Goal: Communication & Community: Participate in discussion

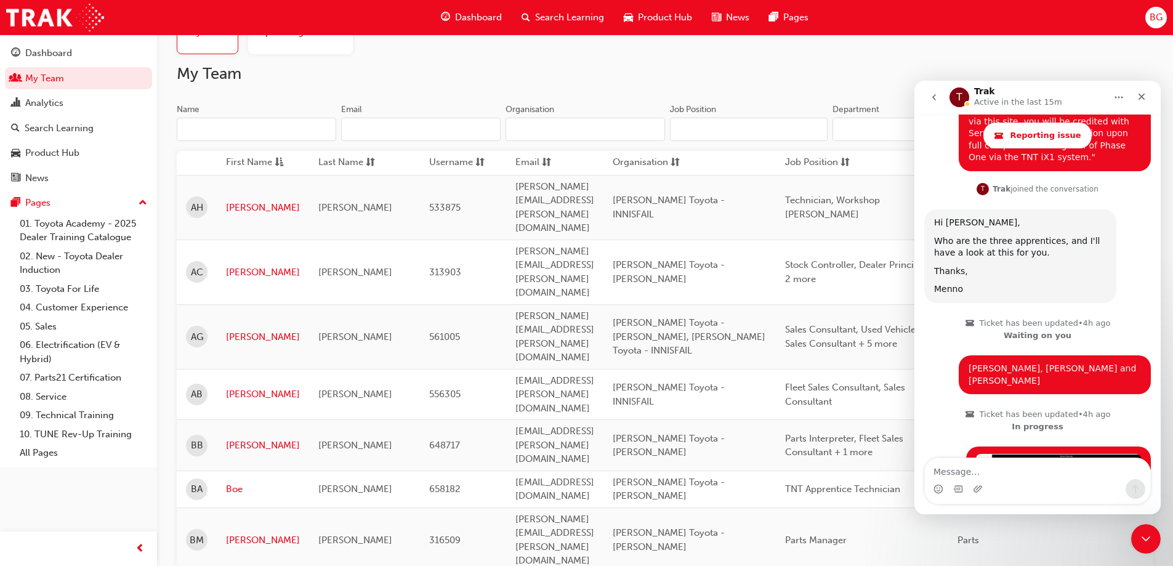
scroll to position [1034, 0]
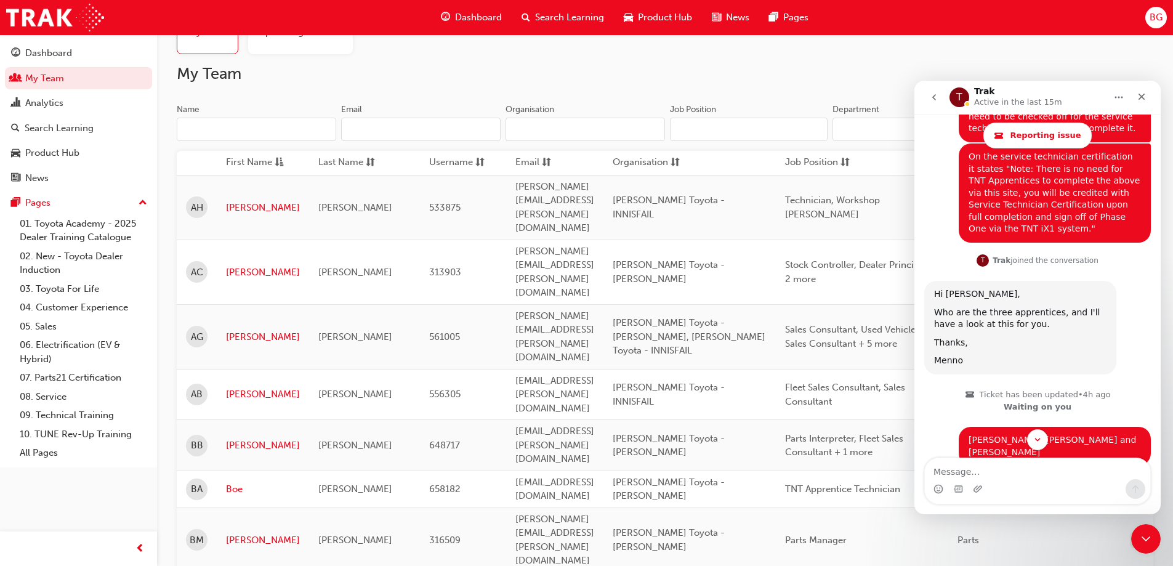
click at [934, 95] on icon "go back" at bounding box center [935, 97] width 10 height 10
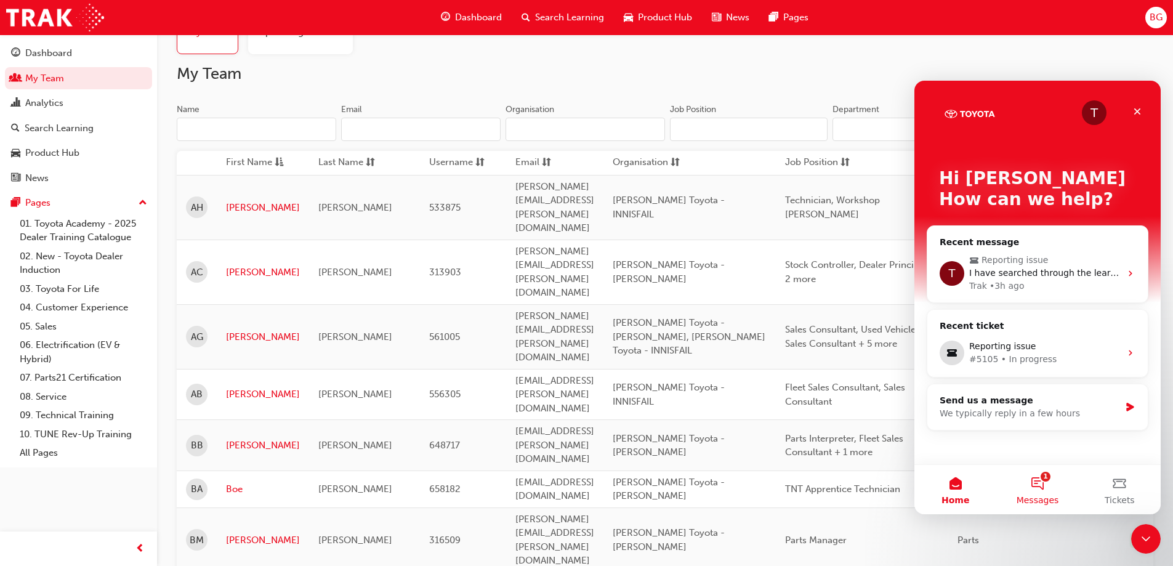
click at [1040, 493] on button "1 Messages" at bounding box center [1038, 489] width 82 height 49
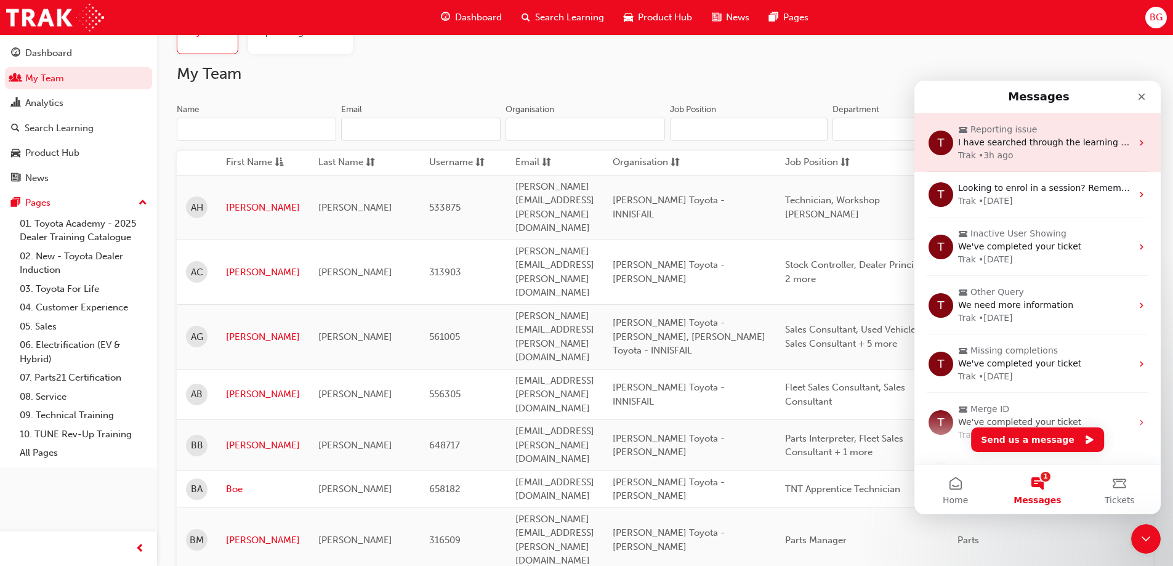
click at [1064, 144] on span "I have searched through the learning with each of them and I cannot find these …" at bounding box center [1172, 142] width 428 height 10
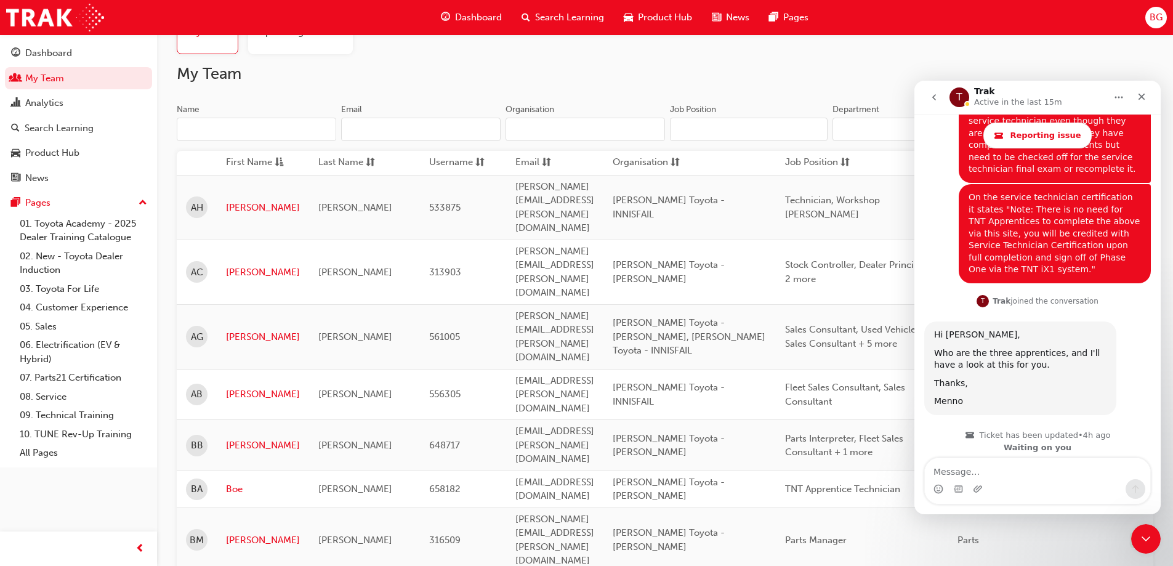
scroll to position [1157, 0]
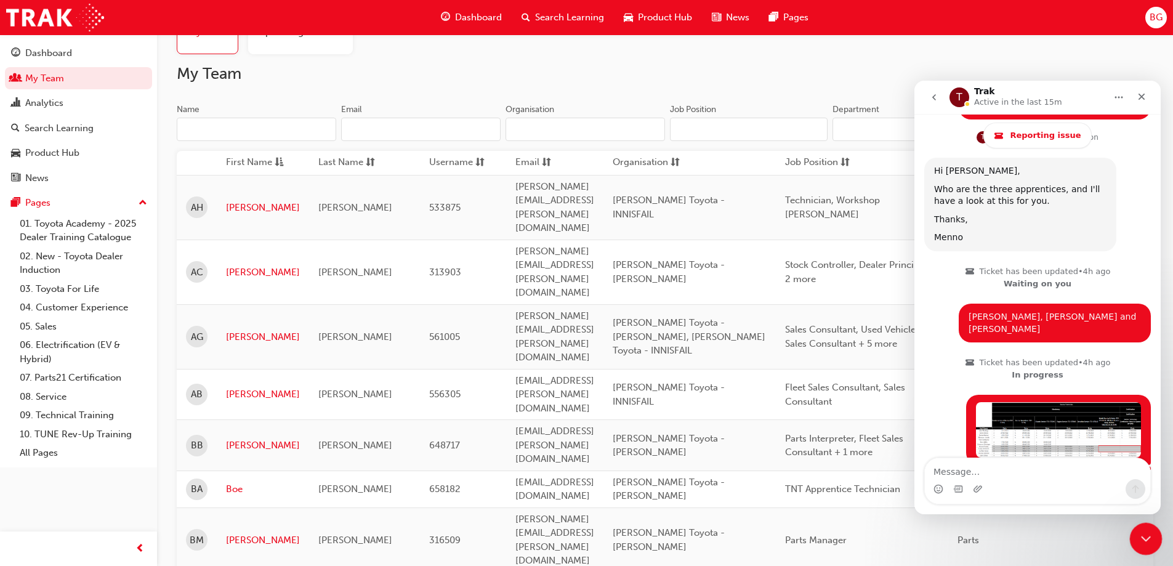
click at [1138, 541] on icon "Close Intercom Messenger" at bounding box center [1144, 537] width 15 height 15
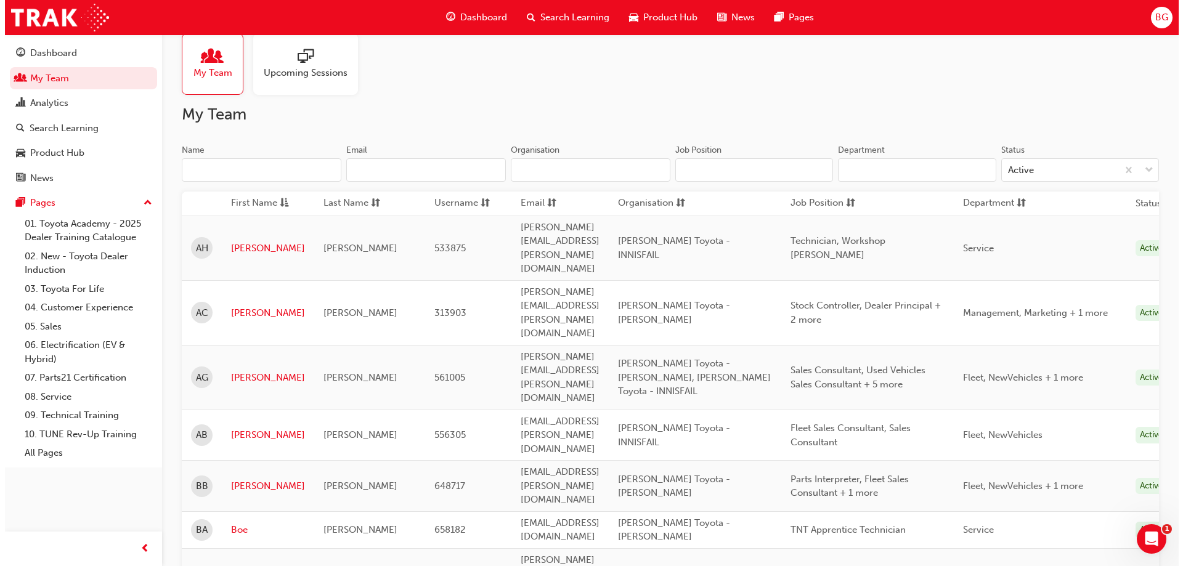
scroll to position [0, 0]
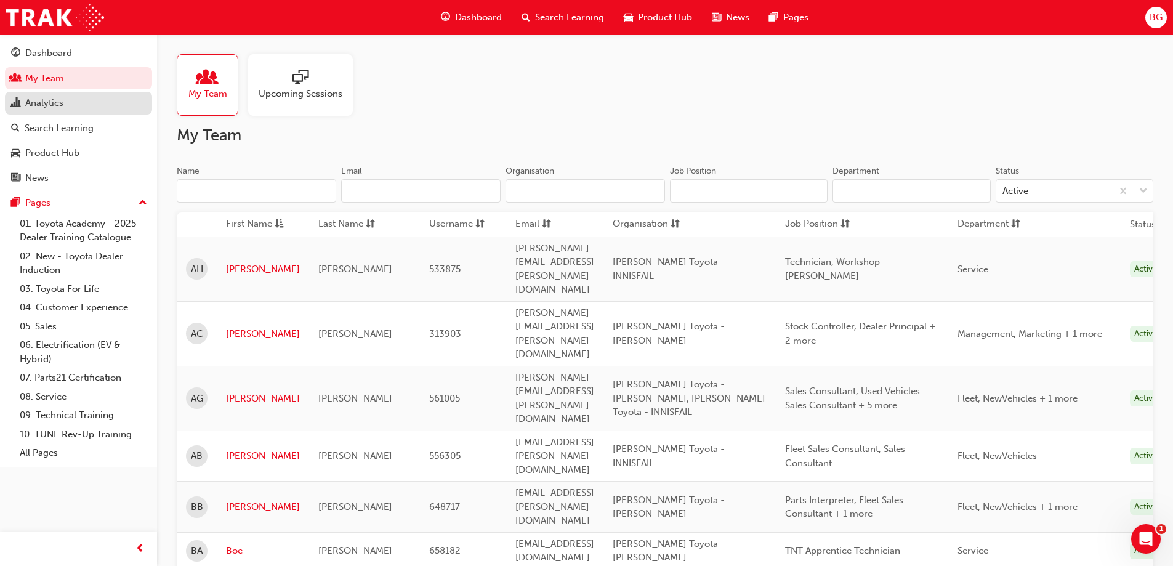
click at [96, 97] on div "Analytics" at bounding box center [78, 102] width 135 height 15
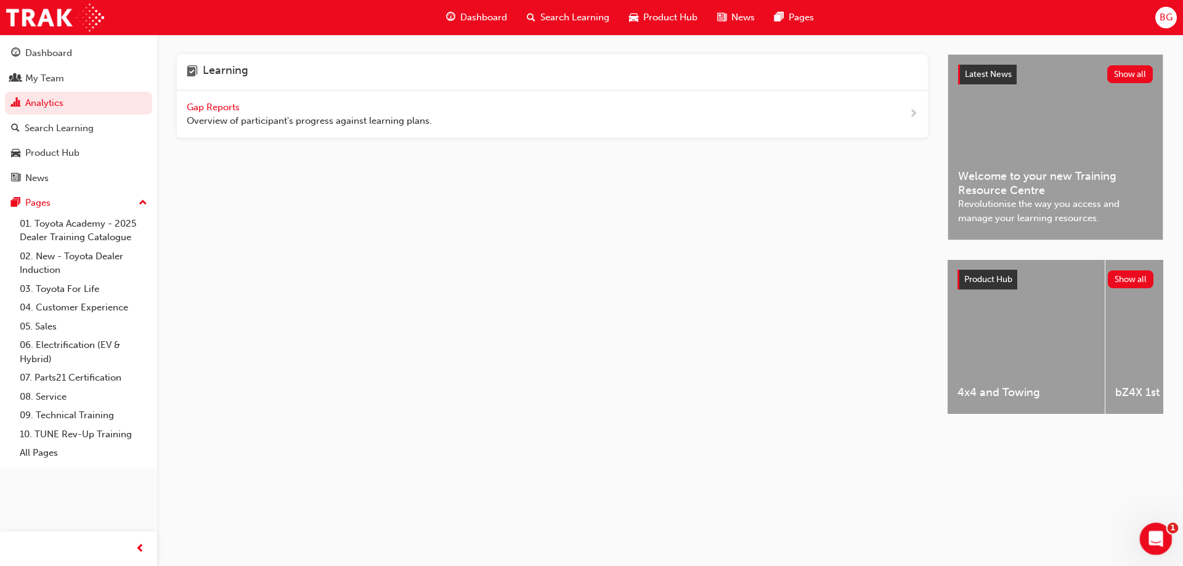
click at [1155, 530] on icon "Open Intercom Messenger" at bounding box center [1154, 537] width 20 height 20
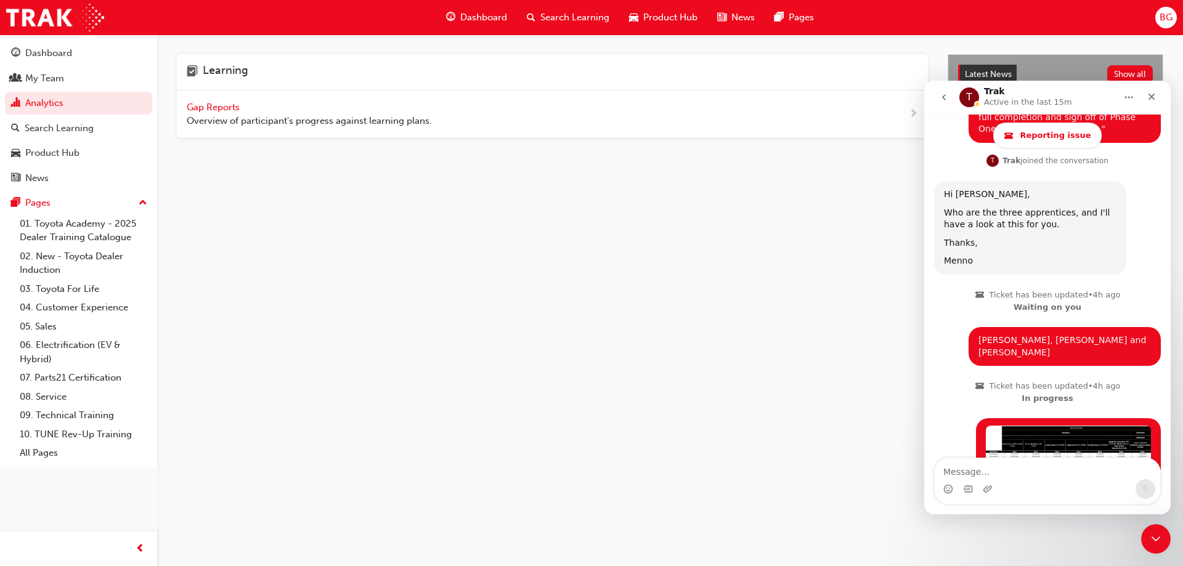
scroll to position [1157, 0]
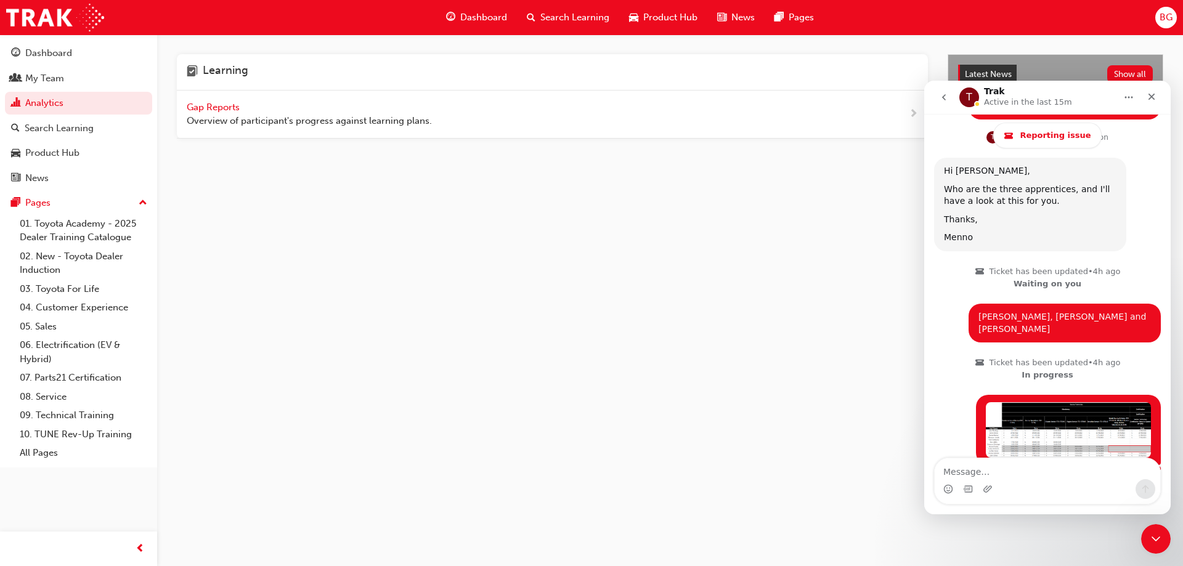
click at [942, 99] on icon "go back" at bounding box center [944, 97] width 10 height 10
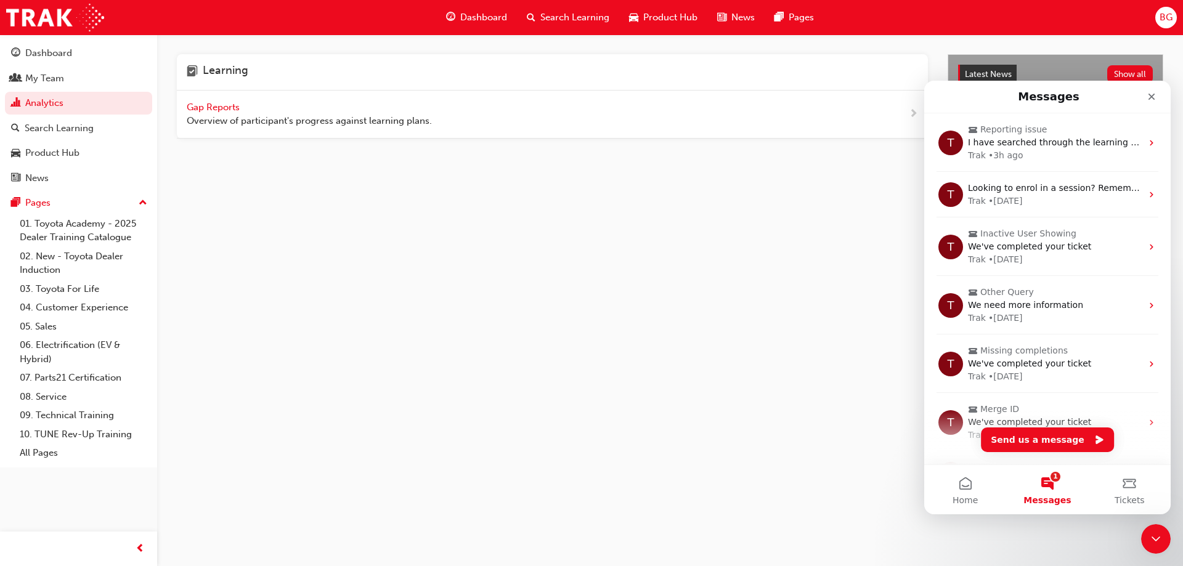
scroll to position [0, 0]
click at [1029, 485] on button "1 Messages" at bounding box center [1047, 489] width 82 height 49
click at [1039, 485] on button "1 Messages" at bounding box center [1047, 489] width 82 height 49
drag, startPoint x: 1039, startPoint y: 485, endPoint x: 1007, endPoint y: 486, distance: 31.4
click at [1038, 485] on button "1 Messages" at bounding box center [1047, 489] width 82 height 49
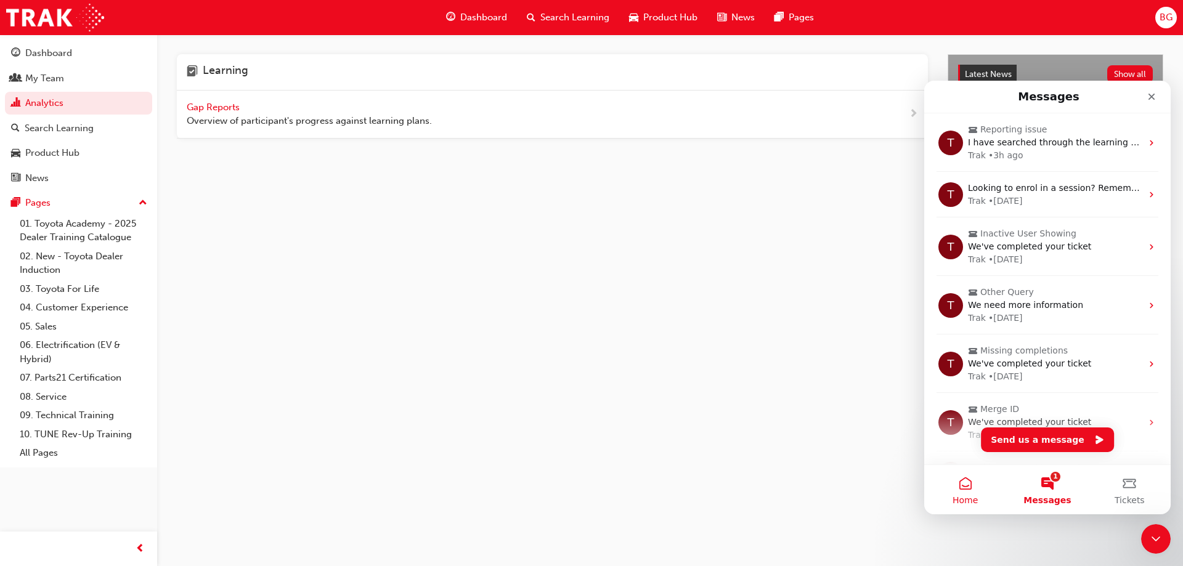
click at [976, 485] on button "Home" at bounding box center [965, 489] width 82 height 49
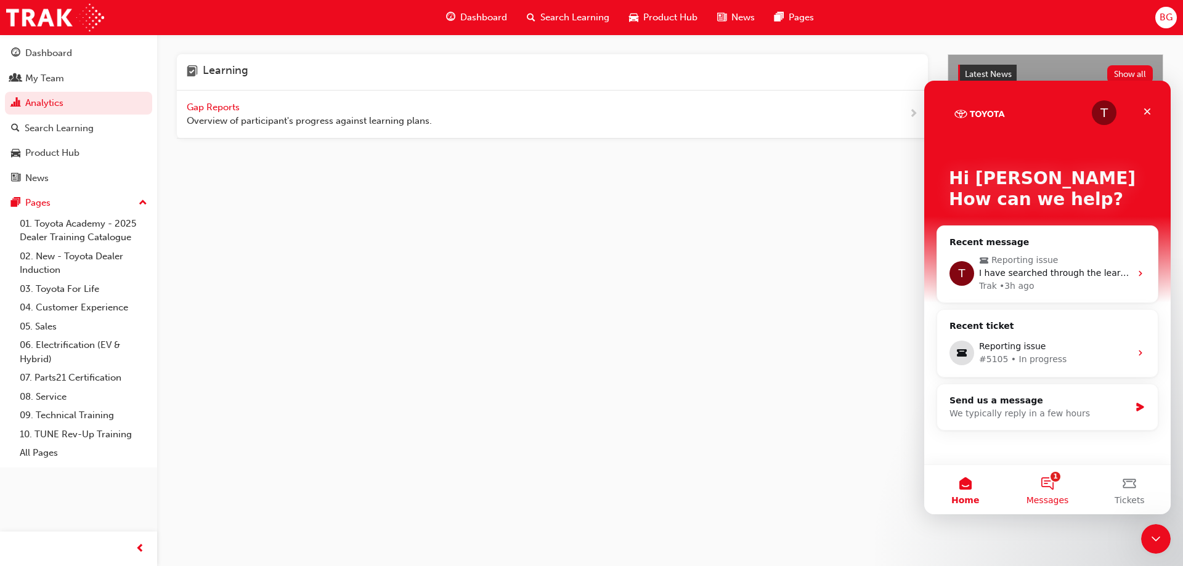
click at [1053, 485] on button "1 Messages" at bounding box center [1047, 489] width 82 height 49
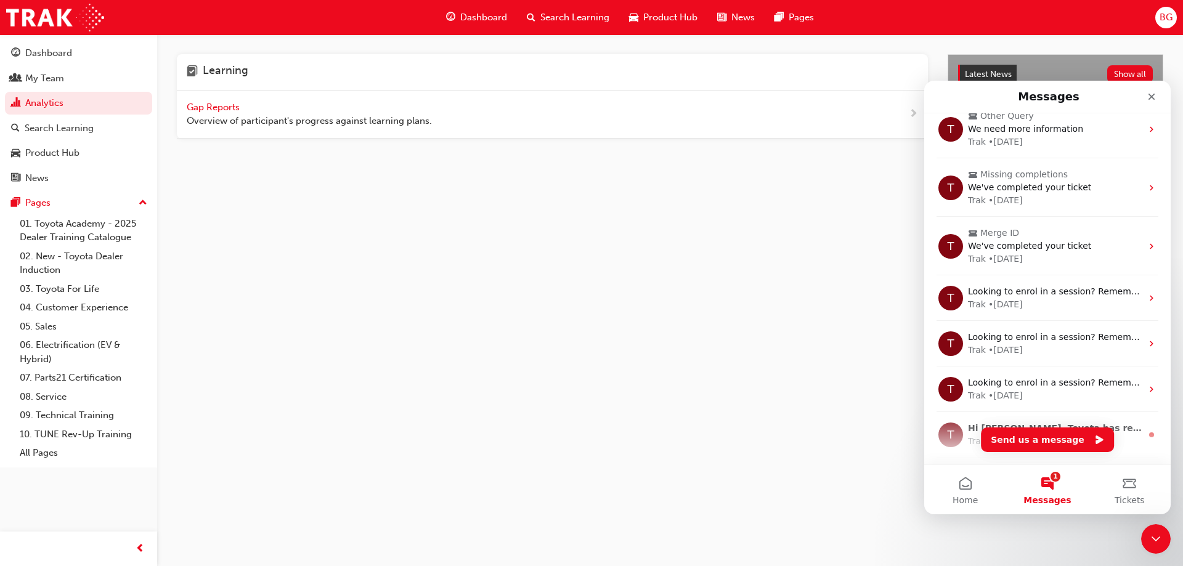
scroll to position [219, 0]
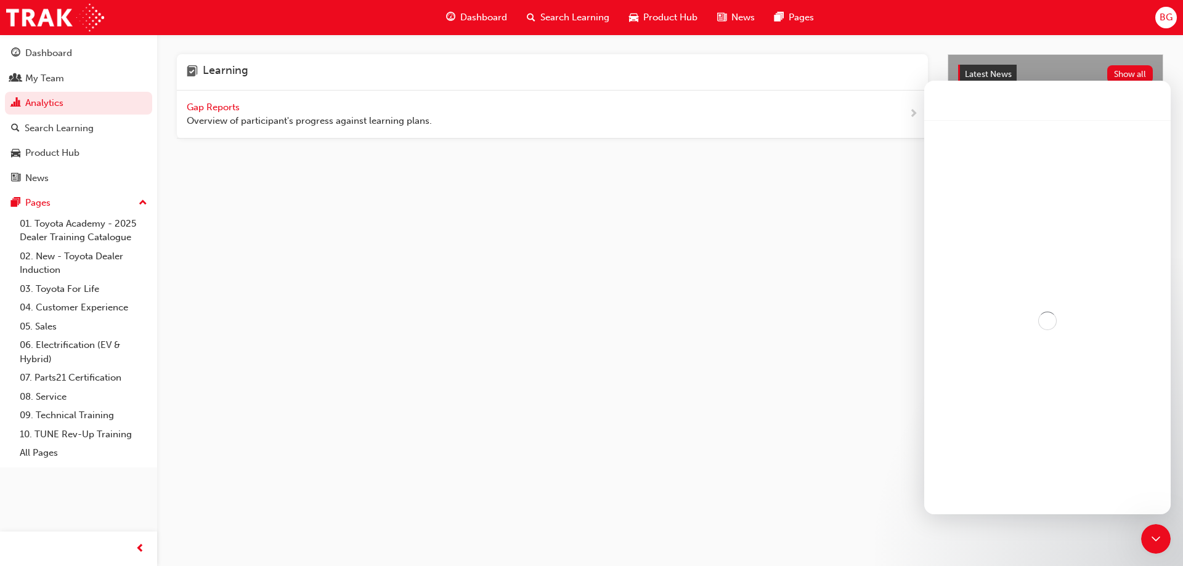
scroll to position [169, 0]
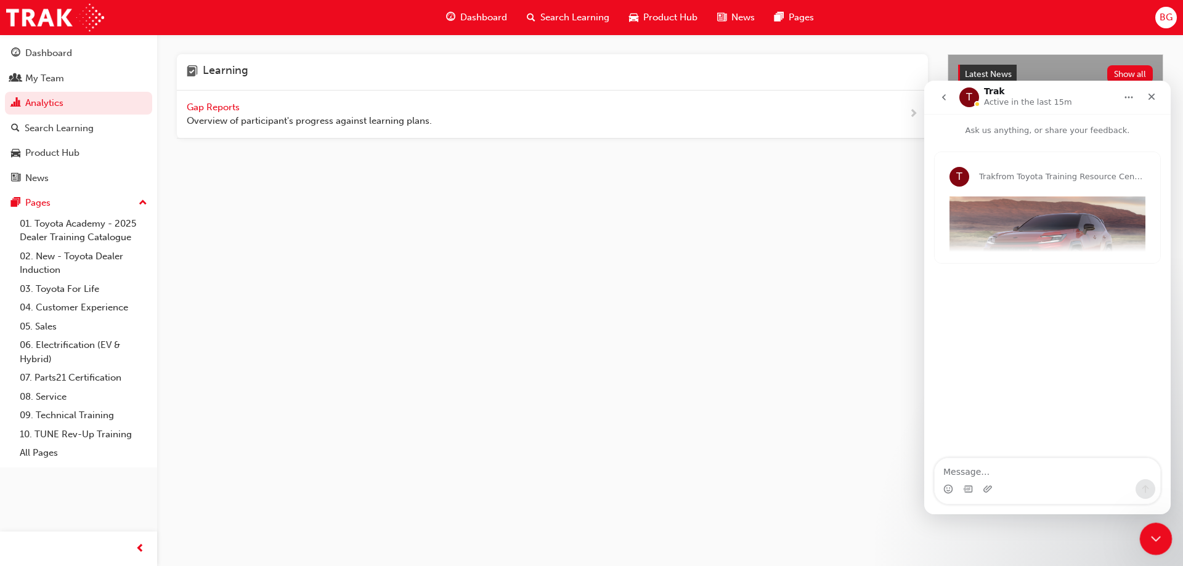
click at [1157, 536] on icon "Close Intercom Messenger" at bounding box center [1153, 537] width 15 height 15
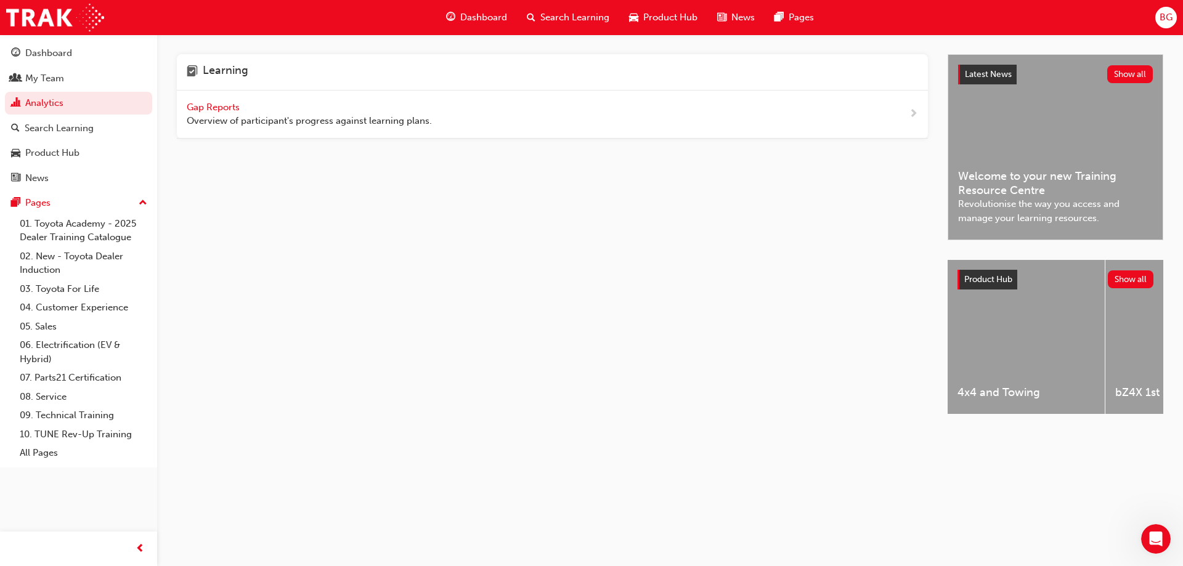
click at [401, 283] on div "Learning Gap Reports Overview of participant's progress against learning plans." at bounding box center [562, 245] width 771 height 382
